Goal: Navigation & Orientation: Find specific page/section

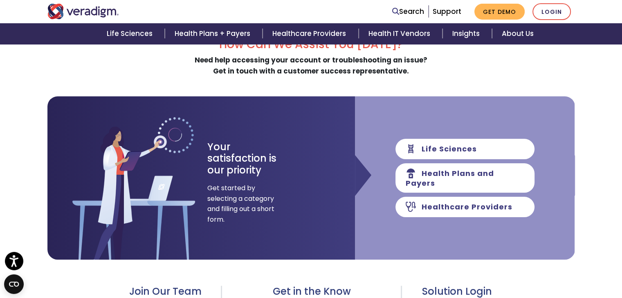
scroll to position [82, 0]
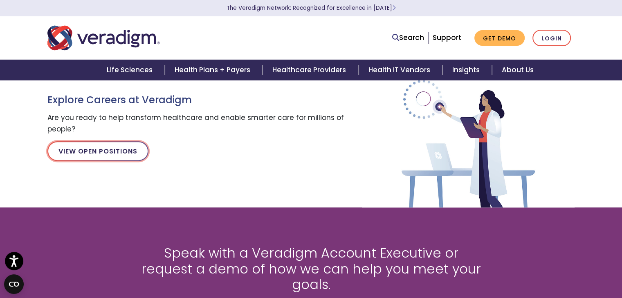
drag, startPoint x: 87, startPoint y: 150, endPoint x: 97, endPoint y: 150, distance: 10.2
click at [87, 150] on link "View Open Positions" at bounding box center [97, 151] width 101 height 20
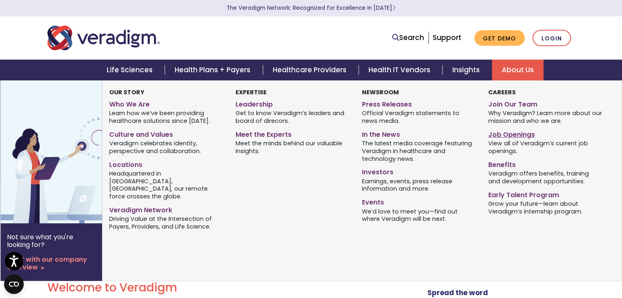
click at [508, 135] on link "Job Openings" at bounding box center [545, 134] width 114 height 12
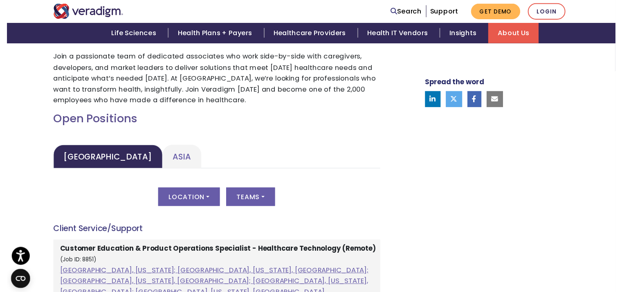
scroll to position [327, 0]
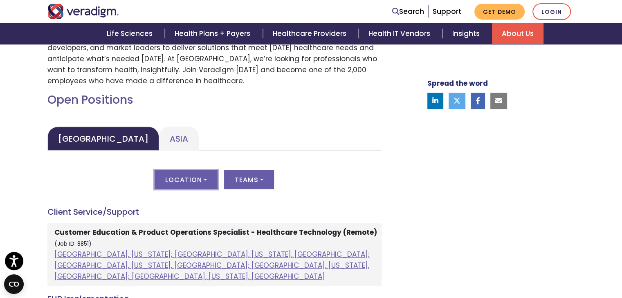
click at [209, 185] on button "Location" at bounding box center [185, 179] width 63 height 19
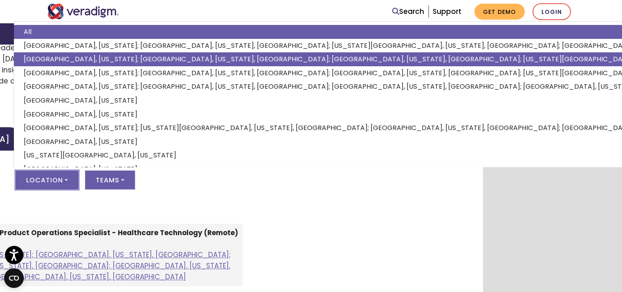
scroll to position [327, 75]
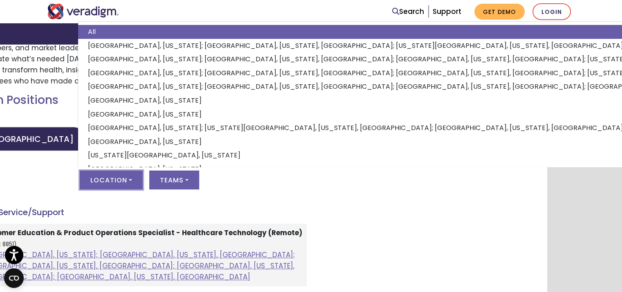
click at [124, 184] on button "Location" at bounding box center [111, 179] width 63 height 19
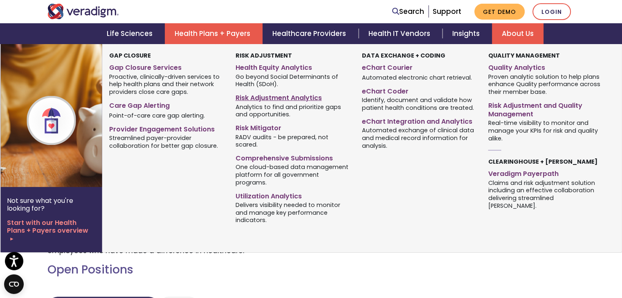
scroll to position [41, 0]
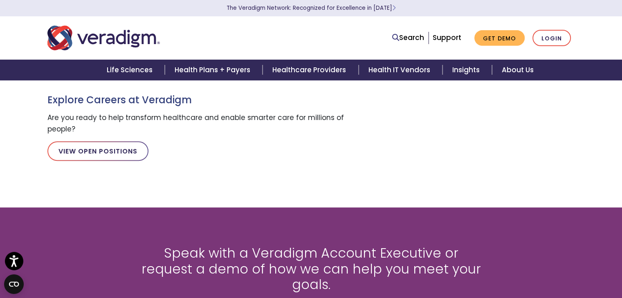
scroll to position [163, 0]
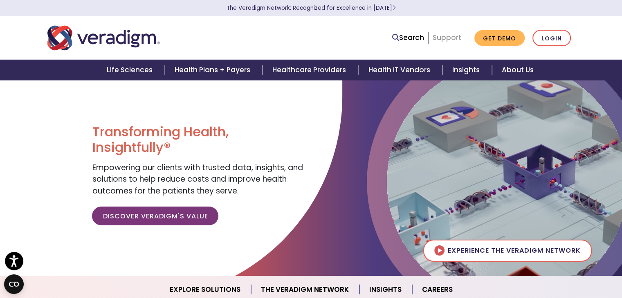
click at [446, 41] on link "Support" at bounding box center [446, 38] width 29 height 10
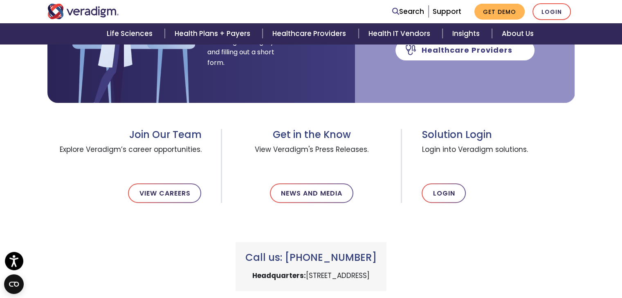
scroll to position [245, 0]
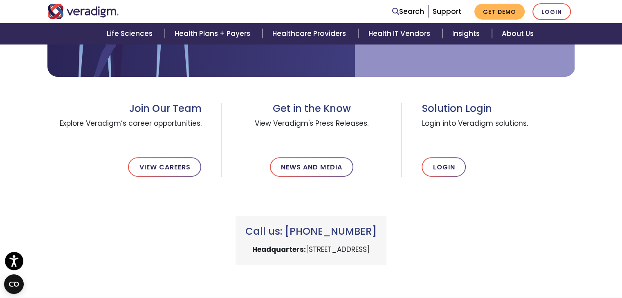
click at [75, 11] on img "Veradigm logo" at bounding box center [83, 12] width 72 height 16
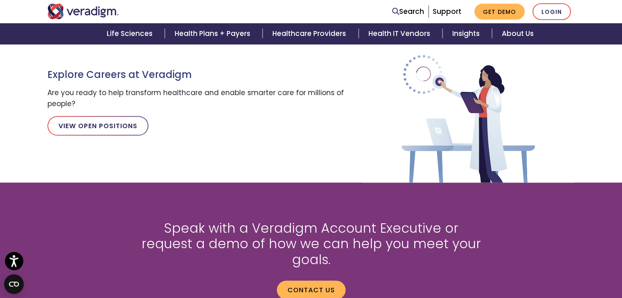
scroll to position [1141, 0]
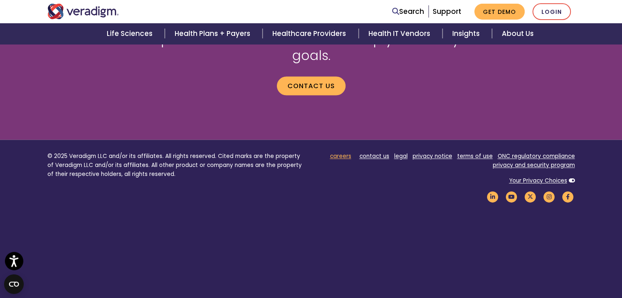
click at [345, 152] on link "careers" at bounding box center [340, 156] width 21 height 8
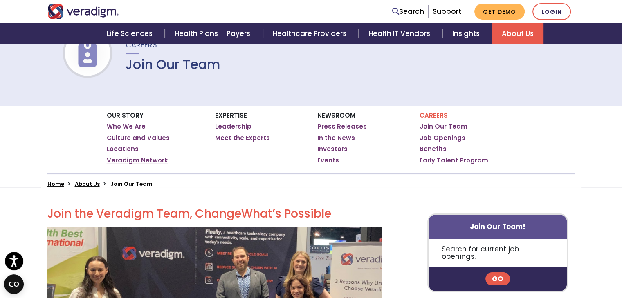
scroll to position [82, 0]
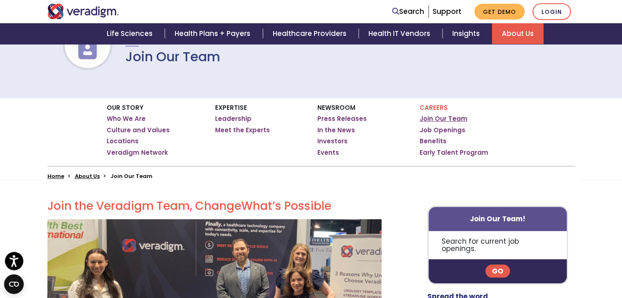
click at [436, 116] on link "Join Our Team" at bounding box center [443, 119] width 48 height 8
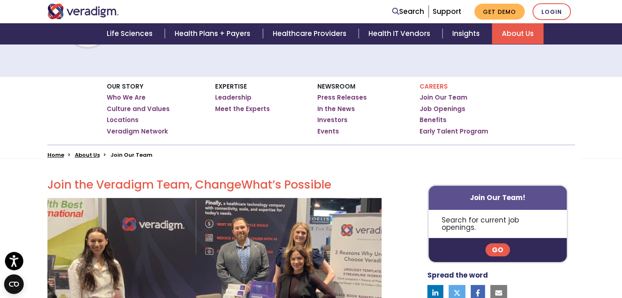
scroll to position [123, 0]
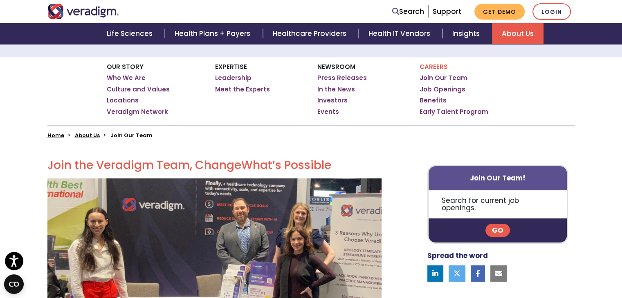
click at [497, 224] on link "Go" at bounding box center [497, 230] width 25 height 13
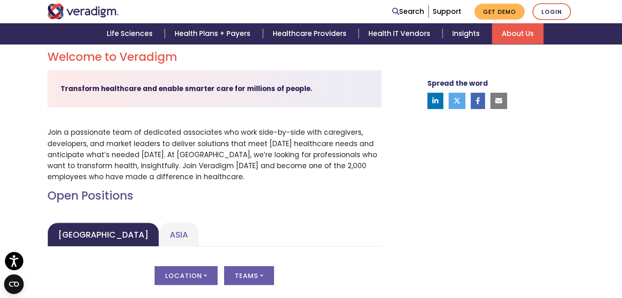
scroll to position [286, 0]
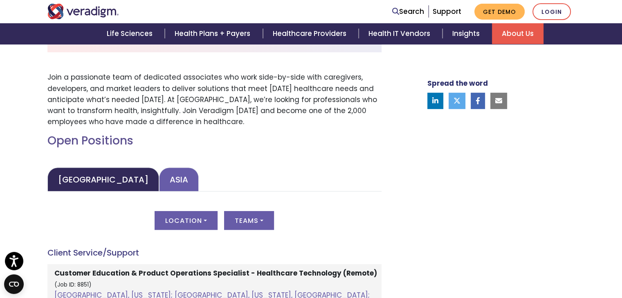
click at [159, 181] on link "Asia" at bounding box center [179, 180] width 40 height 24
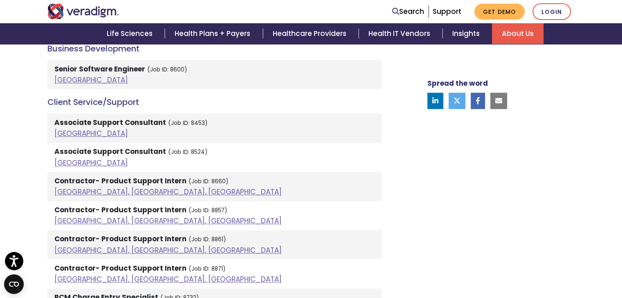
scroll to position [531, 0]
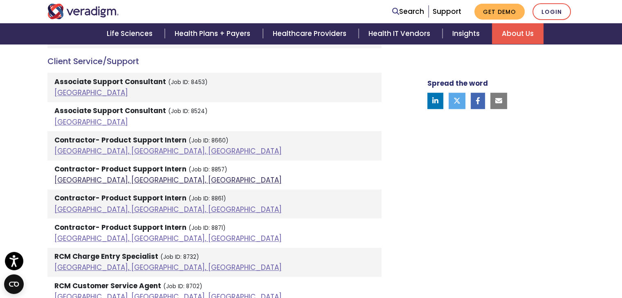
click at [91, 176] on link "[GEOGRAPHIC_DATA], [GEOGRAPHIC_DATA], [GEOGRAPHIC_DATA]" at bounding box center [167, 180] width 227 height 10
